Goal: Transaction & Acquisition: Purchase product/service

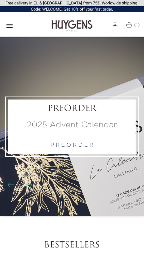
click at [13, 30] on div "" at bounding box center [9, 25] width 8 height 17
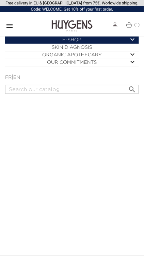
click at [115, 24] on img at bounding box center [115, 24] width 5 height 5
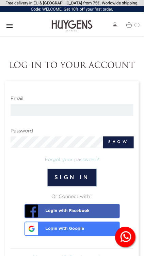
click at [134, 25] on link "(1)" at bounding box center [133, 24] width 14 height 5
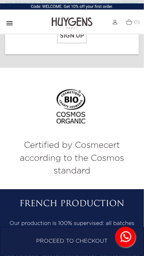
scroll to position [842, 0]
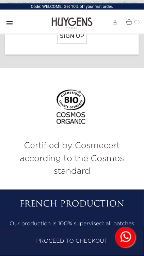
click at [129, 237] on icon at bounding box center [126, 236] width 13 height 13
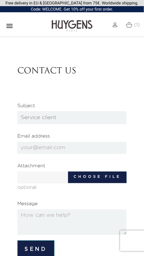
click at [131, 25] on img at bounding box center [129, 25] width 6 height 6
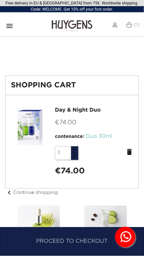
click at [116, 27] on img at bounding box center [115, 24] width 5 height 5
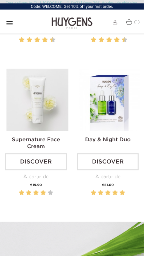
scroll to position [361, 0]
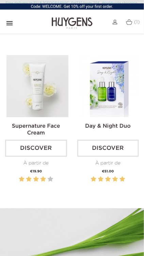
click at [126, 107] on img at bounding box center [110, 86] width 62 height 62
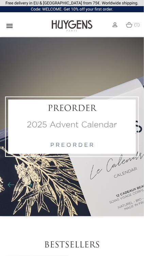
click at [139, 22] on span "(1)" at bounding box center [137, 24] width 6 height 5
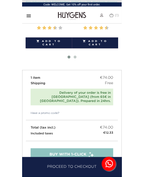
scroll to position [264, 0]
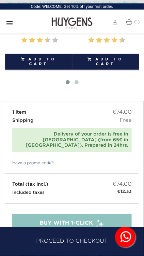
click at [89, 162] on p "Have a promo code?" at bounding box center [71, 166] width 133 height 14
click at [52, 160] on link "Have a promo code?" at bounding box center [29, 163] width 48 height 6
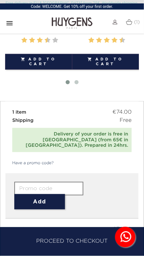
click at [63, 184] on input "text" at bounding box center [49, 189] width 70 height 14
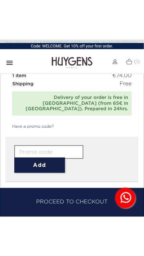
scroll to position [358, 0]
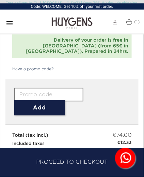
click at [47, 88] on input "text" at bounding box center [49, 95] width 70 height 14
click at [97, 94] on form "Add" at bounding box center [72, 102] width 116 height 28
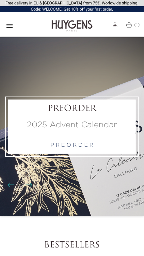
click at [141, 17] on div "(1)" at bounding box center [131, 27] width 25 height 20
click at [133, 24] on link "(1)" at bounding box center [133, 24] width 14 height 5
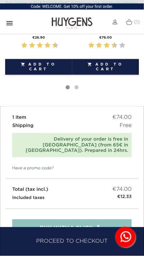
scroll to position [259, 0]
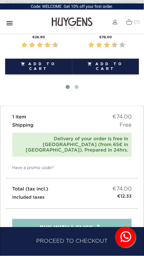
click at [81, 164] on p "Have a promo code?" at bounding box center [71, 171] width 133 height 14
click at [81, 167] on p "Have a promo code?" at bounding box center [71, 171] width 133 height 14
click at [72, 168] on p "Have a promo code?" at bounding box center [71, 171] width 133 height 14
click at [69, 164] on p "Have a promo code?" at bounding box center [71, 171] width 133 height 14
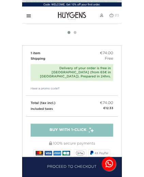
scroll to position [300, 0]
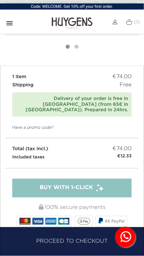
click at [35, 125] on link "Have a promo code?" at bounding box center [29, 128] width 48 height 6
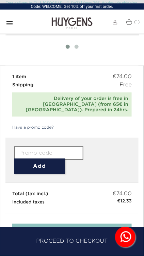
click at [38, 146] on input "text" at bounding box center [49, 153] width 70 height 14
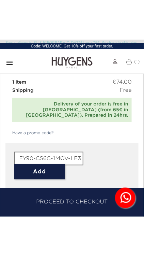
scroll to position [0, 3]
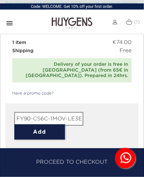
type input "FY90-CS6C-1MOV-LE3E"
click at [51, 124] on button "Add" at bounding box center [39, 131] width 51 height 15
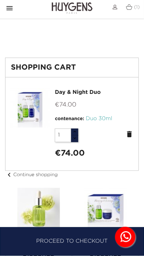
scroll to position [0, 0]
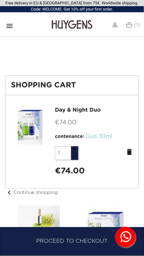
click at [13, 25] on icon "" at bounding box center [9, 26] width 8 height 8
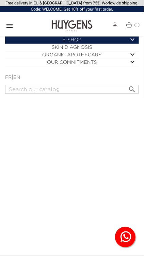
click at [13, 67] on div "  E-Shop    " at bounding box center [72, 52] width 144 height 33
click at [10, 76] on link "FR" at bounding box center [8, 77] width 6 height 5
